Goal: Find contact information: Find contact information

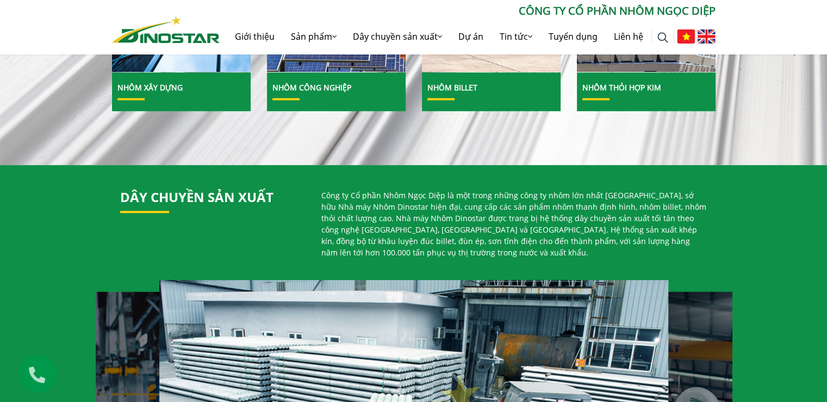
scroll to position [598, 0]
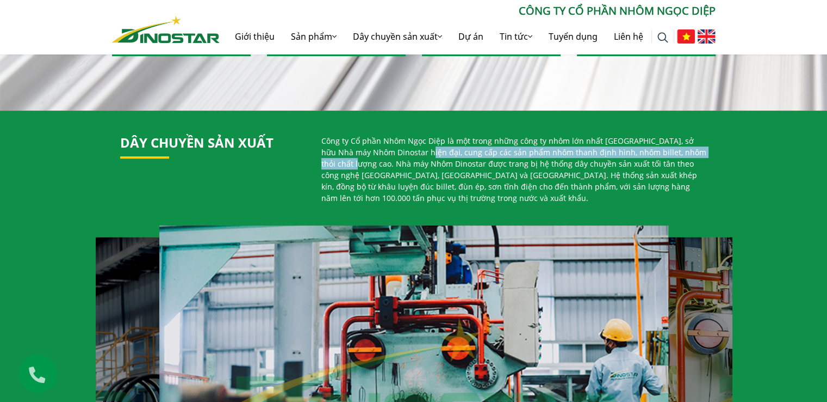
drag, startPoint x: 411, startPoint y: 155, endPoint x: 335, endPoint y: 167, distance: 77.6
click at [335, 168] on p "Công ty Cổ phần Nhôm Ngọc Diệp là một trong những công ty nhôm lớn nhất Việt Na…" at bounding box center [515, 169] width 386 height 69
copy p "cung cấp các sản phẩm nhôm thanh định hình, nhôm billet, nhôm thỏi chất lượng c…"
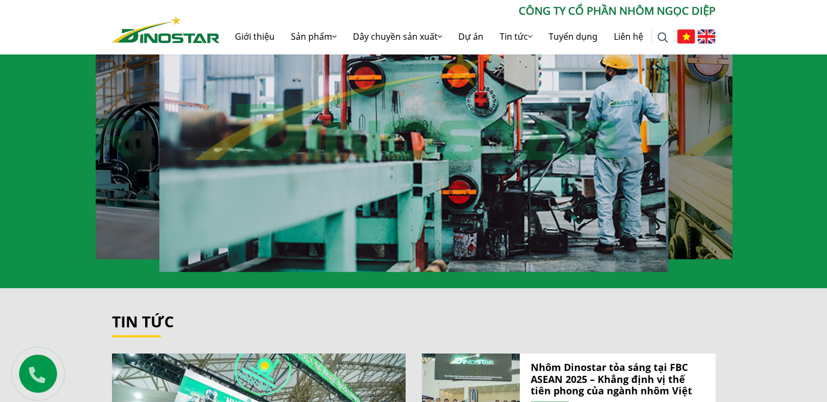
scroll to position [1197, 0]
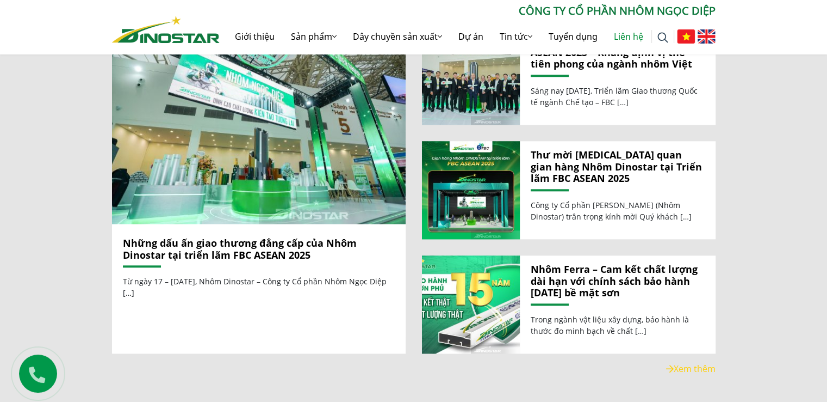
click at [632, 34] on link "Liên hệ" at bounding box center [629, 36] width 46 height 35
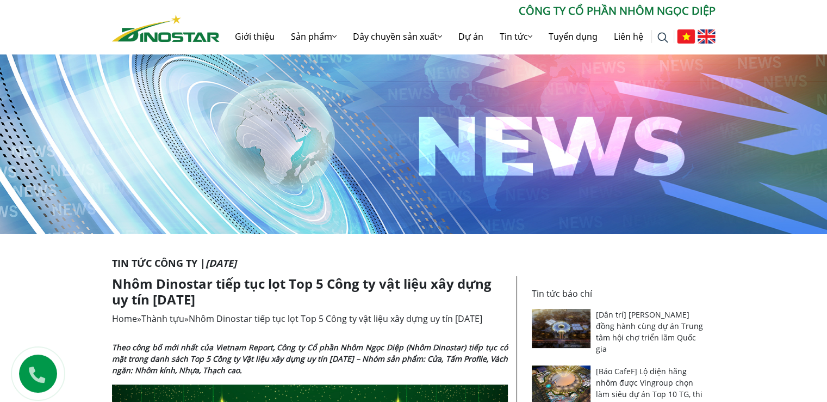
drag, startPoint x: 229, startPoint y: 302, endPoint x: 115, endPoint y: 286, distance: 114.3
click at [115, 286] on h1 "Nhôm Dinostar tiếp tục lọt Top 5 Công ty vật liệu xây dựng uy tín năm 2025" at bounding box center [310, 292] width 396 height 32
copy h1 "Nhôm Dinostar tiếp tục lọt Top 5 Công ty vật liệu xây dựng uy tín năm 2025"
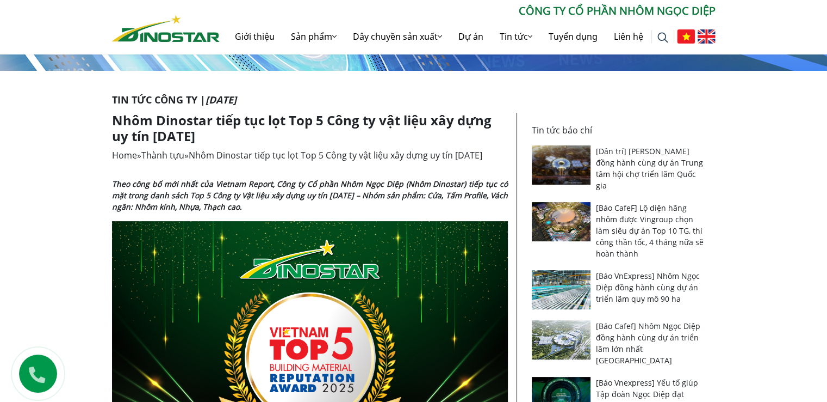
scroll to position [218, 0]
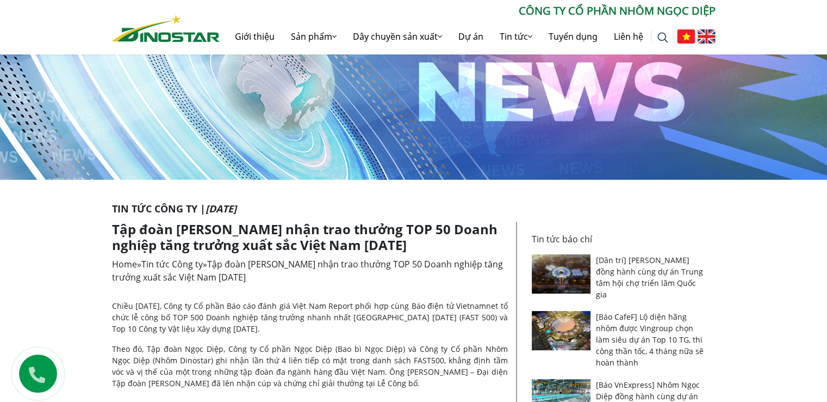
scroll to position [109, 0]
